Goal: Navigation & Orientation: Go to known website

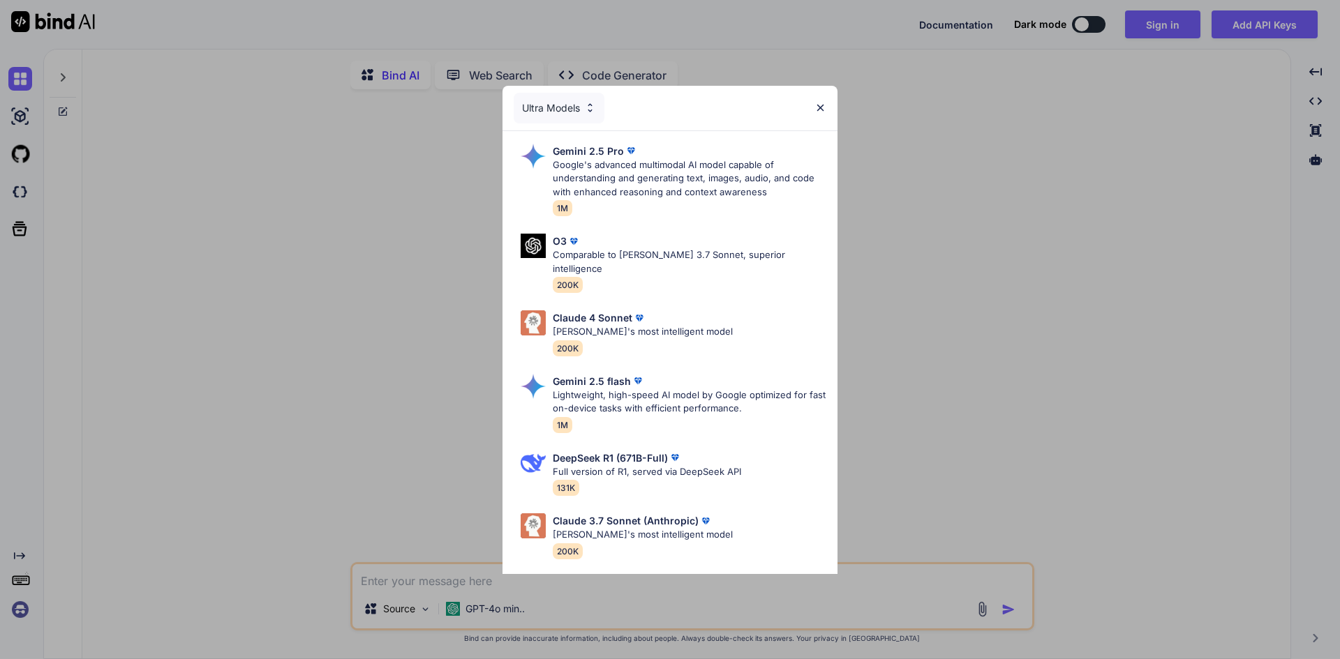
click at [826, 110] on div "Ultra Models" at bounding box center [669, 108] width 335 height 45
click at [817, 106] on img at bounding box center [820, 108] width 12 height 12
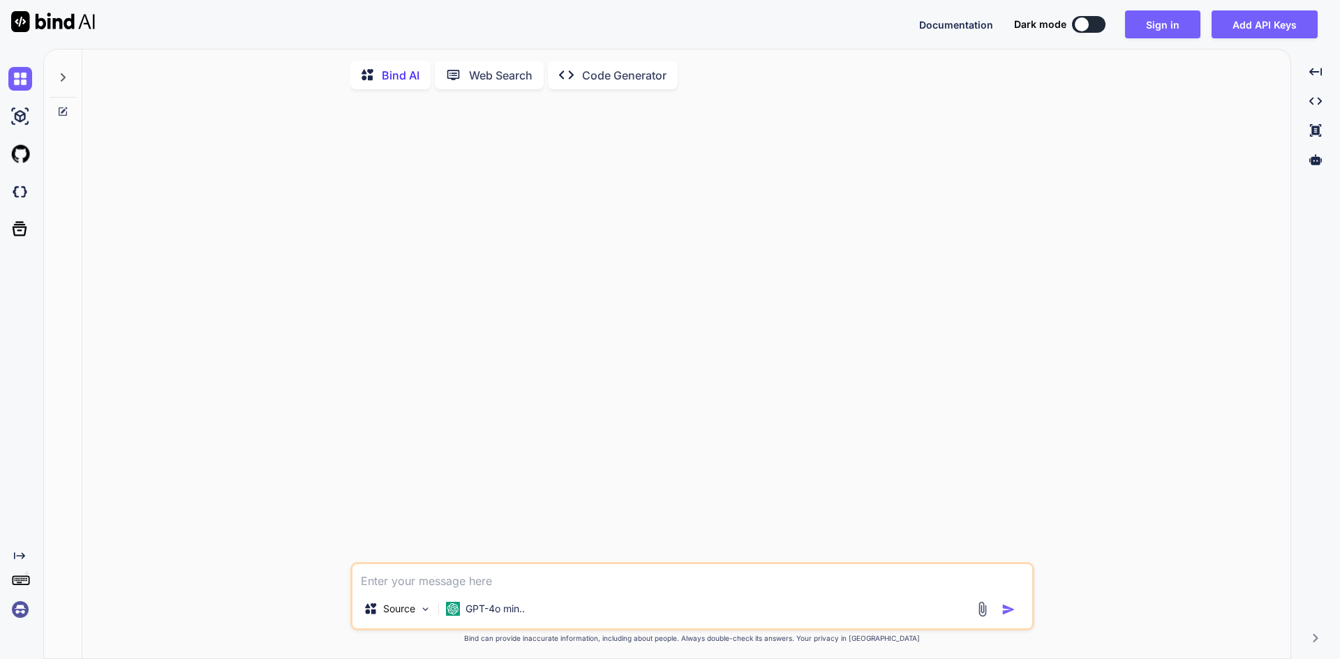
click at [77, 14] on img at bounding box center [53, 21] width 84 height 21
type textarea "x"
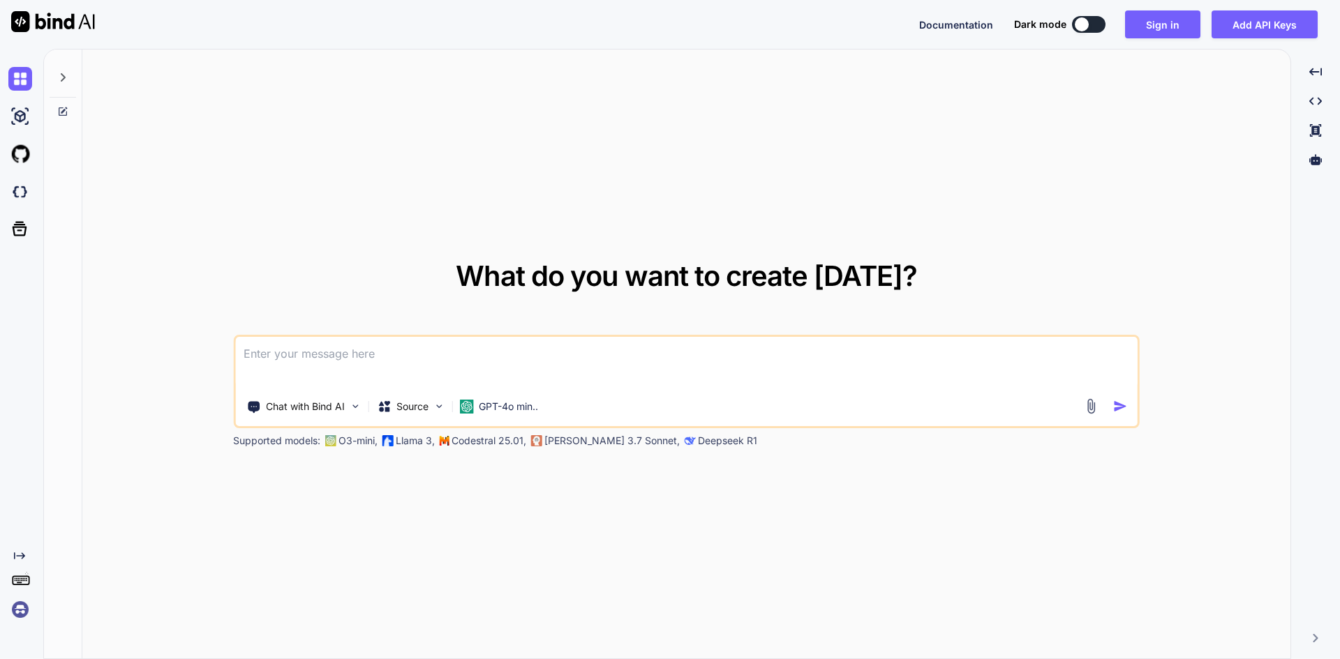
click at [18, 605] on img at bounding box center [20, 610] width 24 height 24
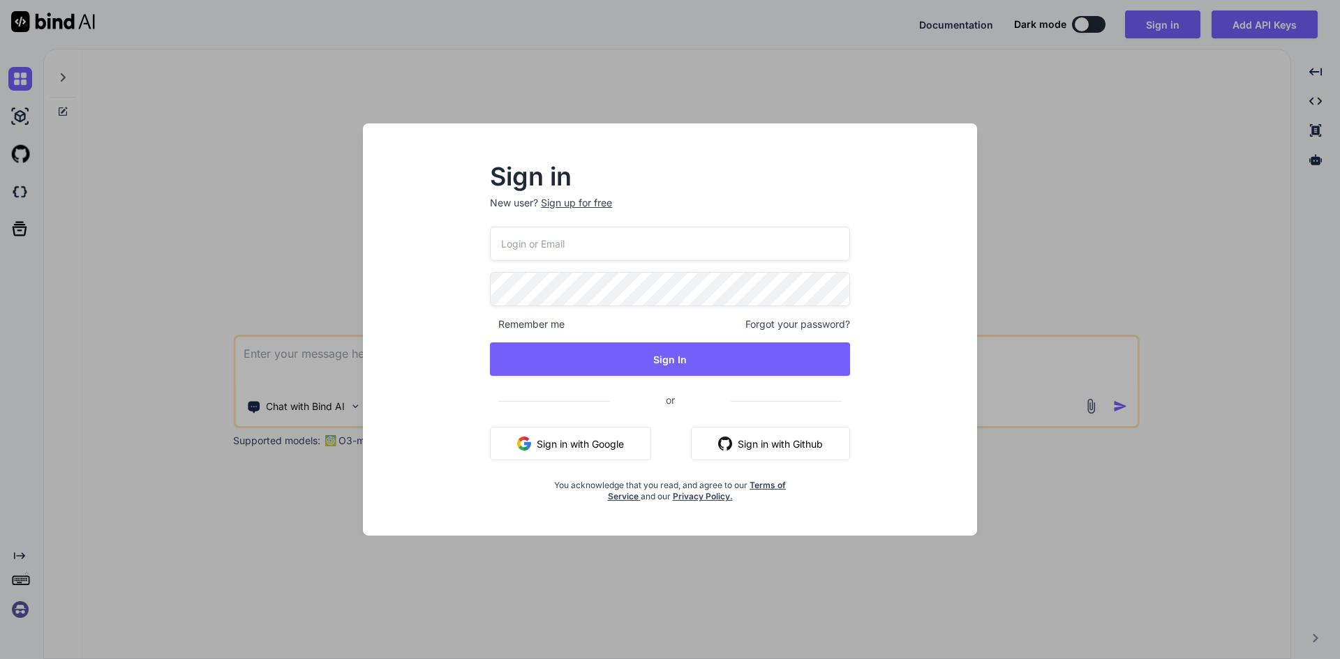
click at [20, 601] on div "Sign in New user? Sign up for free Remember me Forgot your password? Sign In or…" at bounding box center [670, 329] width 1340 height 659
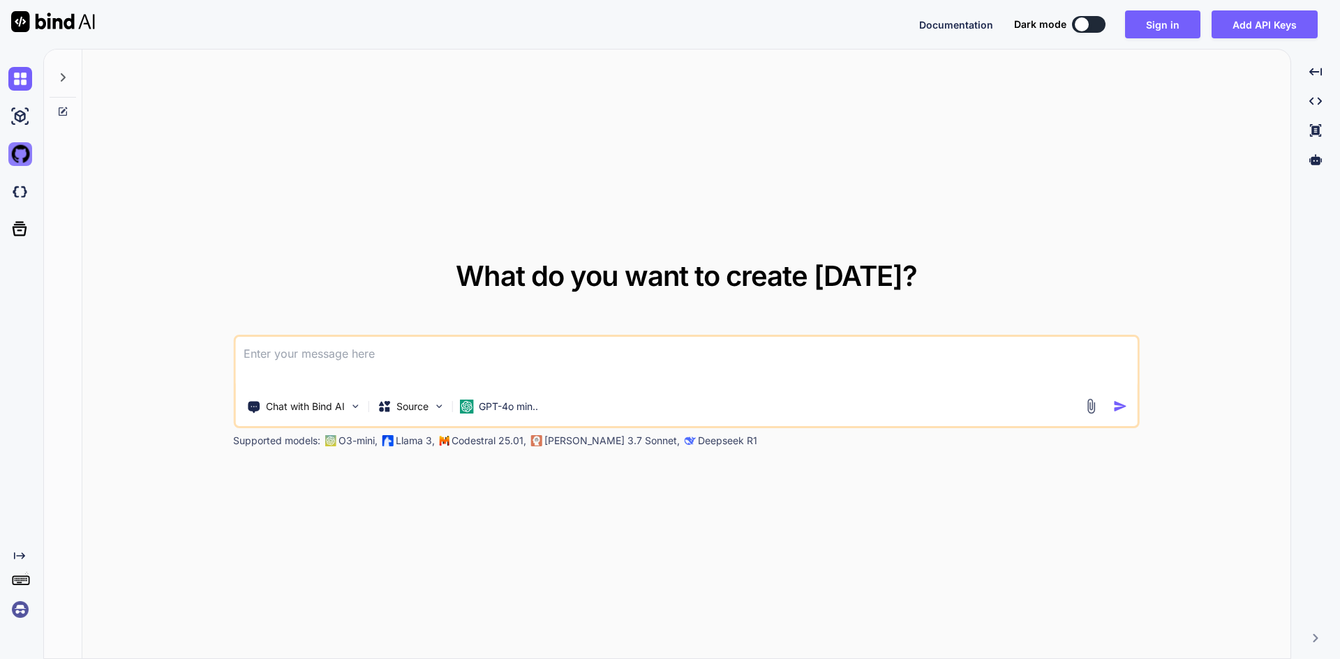
click at [18, 153] on img at bounding box center [20, 154] width 24 height 24
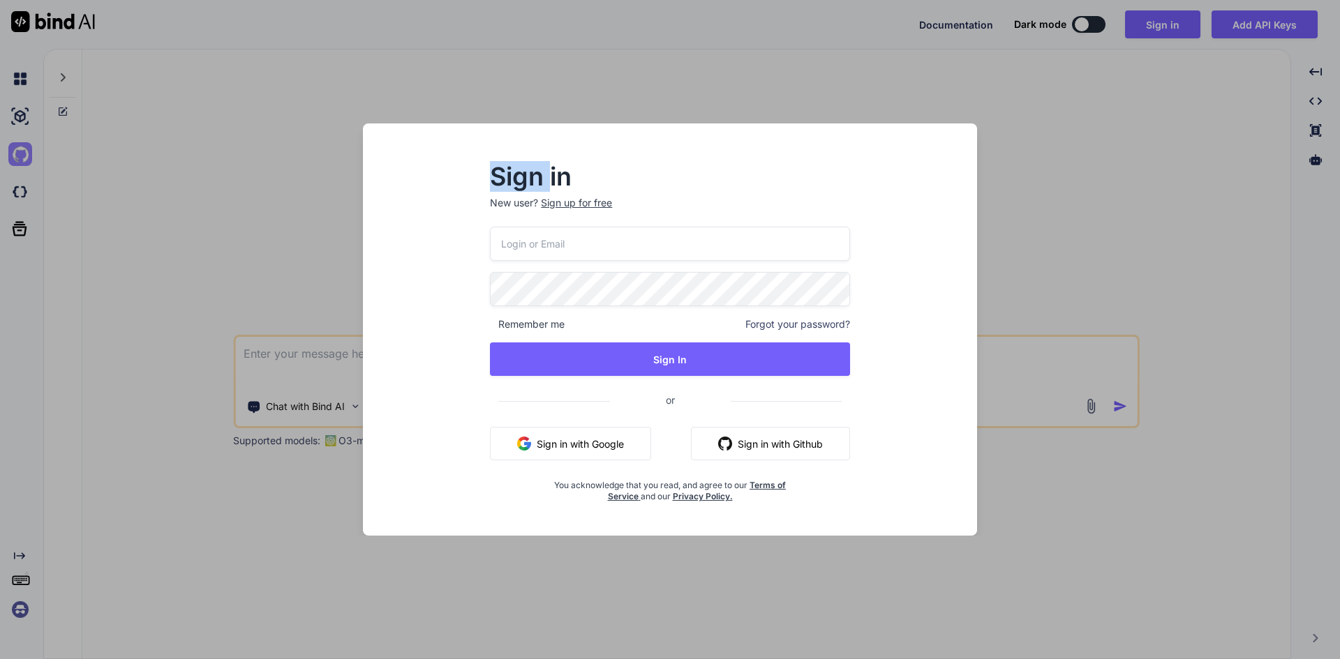
click at [18, 153] on div "Sign in New user? Sign up for free Remember me Forgot your password? Sign In or…" at bounding box center [670, 329] width 1340 height 659
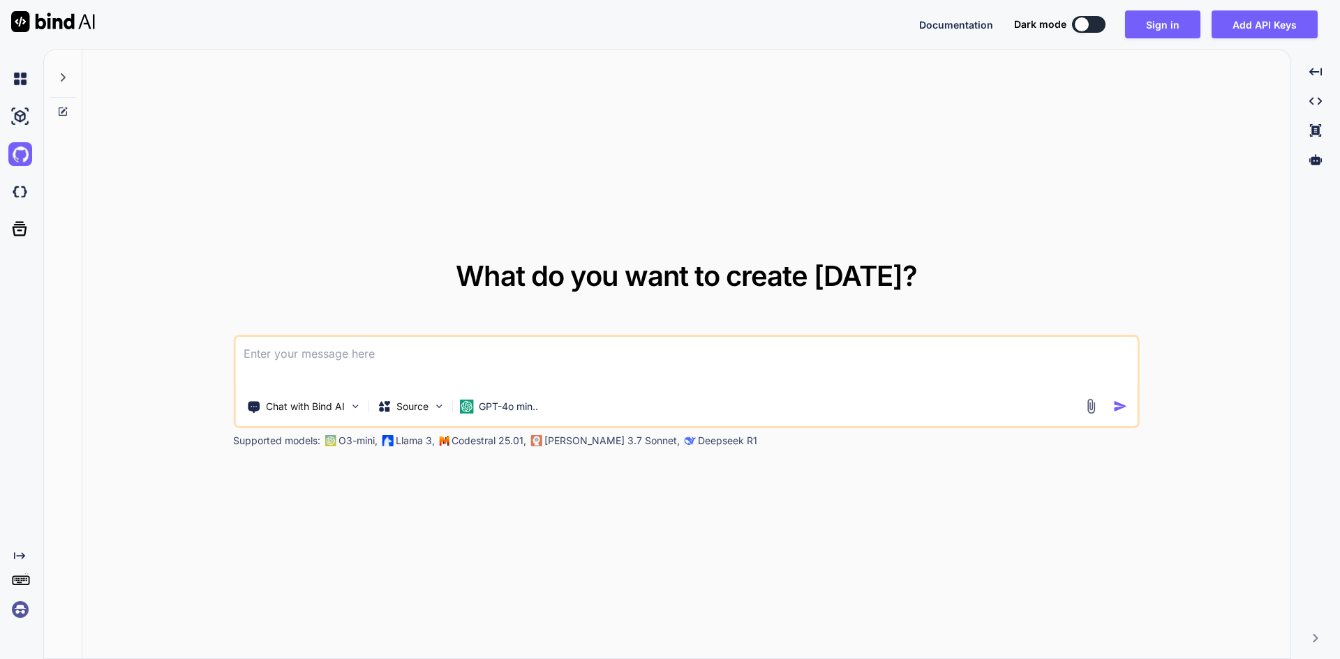
click at [12, 172] on div at bounding box center [22, 154] width 29 height 38
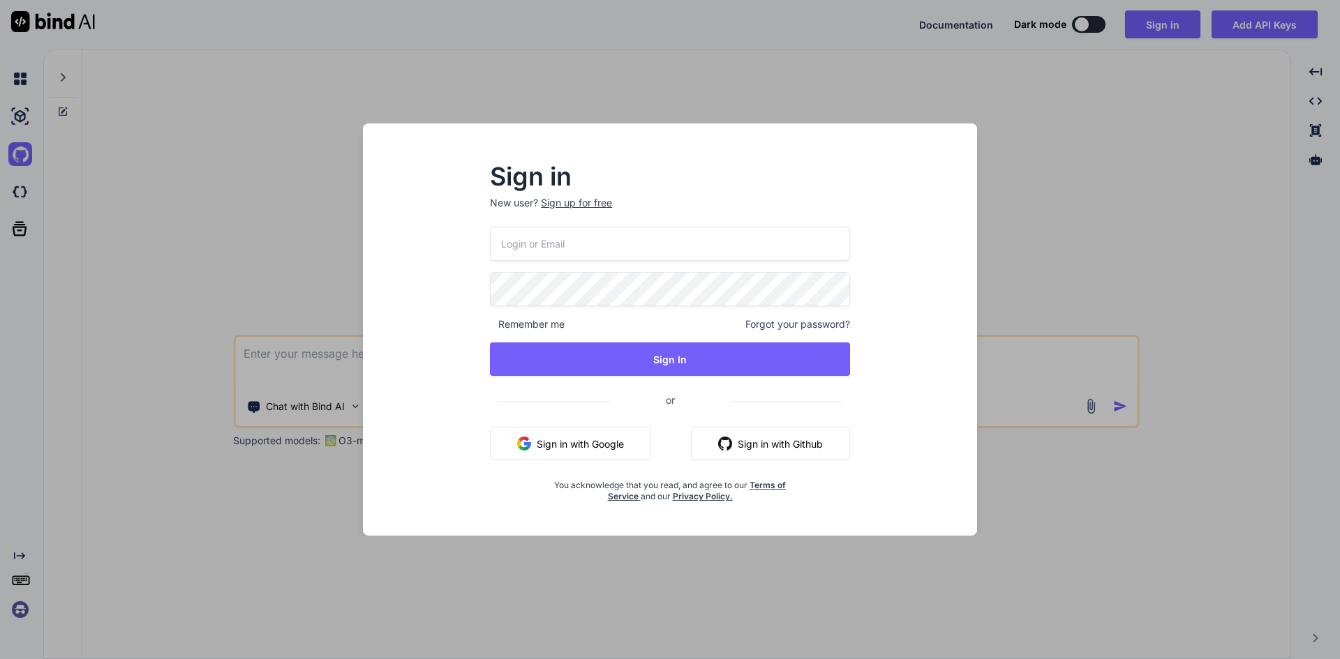
click at [16, 187] on div "Sign in New user? Sign up for free Remember me Forgot your password? Sign In or…" at bounding box center [670, 329] width 1340 height 659
